Goal: Use online tool/utility: Use online tool/utility

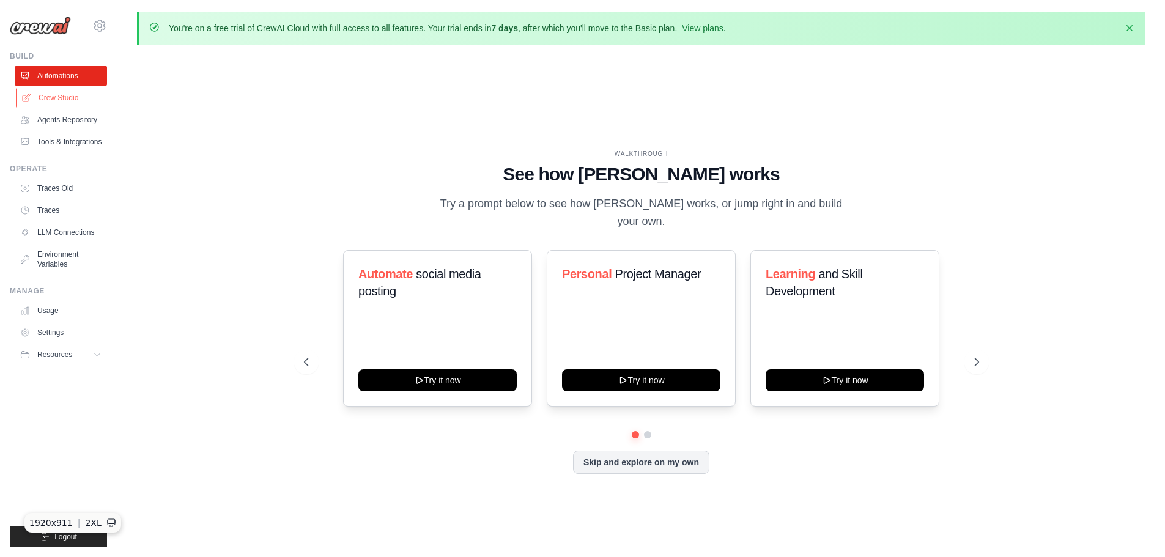
click at [69, 94] on link "Crew Studio" at bounding box center [62, 98] width 92 height 20
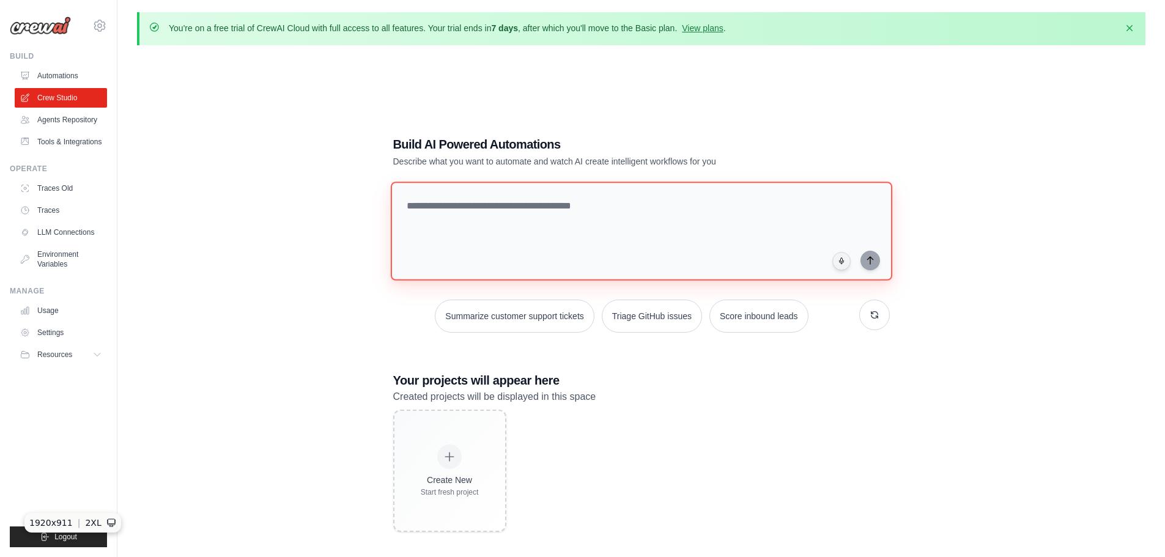
click at [461, 209] on textarea at bounding box center [641, 231] width 502 height 99
